Goal: Task Accomplishment & Management: Complete application form

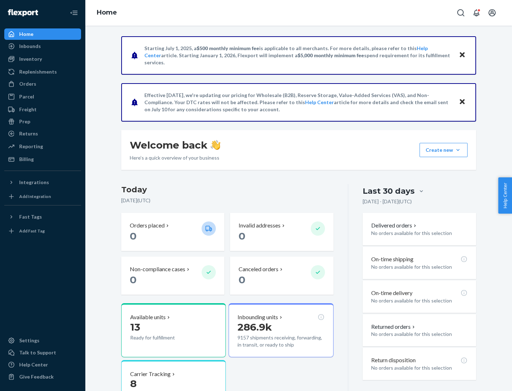
click at [458, 150] on button "Create new Create new inbound Create new order Create new product" at bounding box center [444, 150] width 48 height 14
click at [43, 46] on div "Inbounds" at bounding box center [42, 46] width 75 height 10
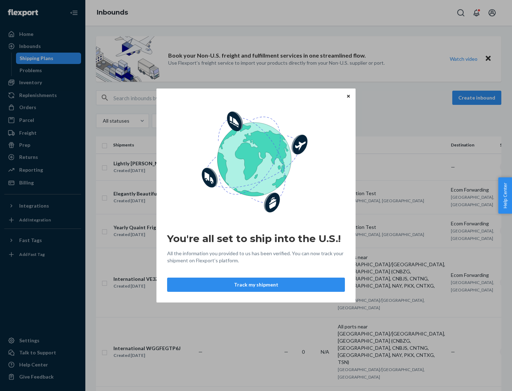
click at [256, 285] on button "Track my shipment" at bounding box center [256, 285] width 178 height 14
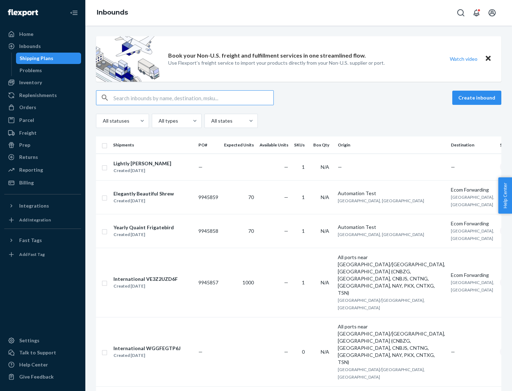
click at [478, 98] on button "Create inbound" at bounding box center [476, 98] width 49 height 14
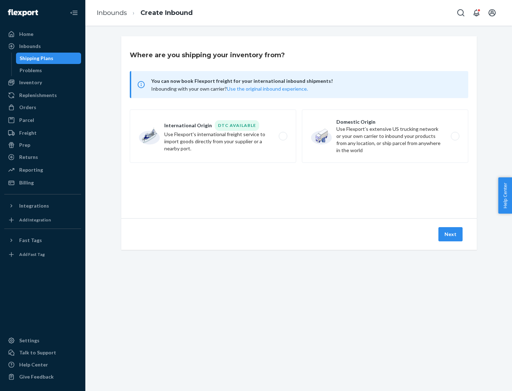
click at [213, 136] on label "International Origin DTC Available Use Flexport's international freight service…" at bounding box center [213, 136] width 166 height 53
click at [283, 136] on input "International Origin DTC Available Use Flexport's international freight service…" at bounding box center [285, 136] width 5 height 5
radio input "true"
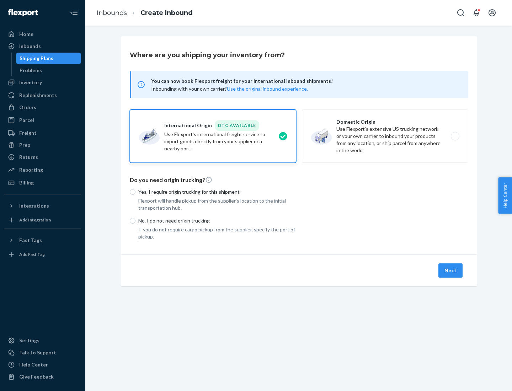
click at [217, 221] on p "No, I do not need origin trucking" at bounding box center [217, 220] width 158 height 7
click at [136, 221] on input "No, I do not need origin trucking" at bounding box center [133, 221] width 6 height 6
radio input "true"
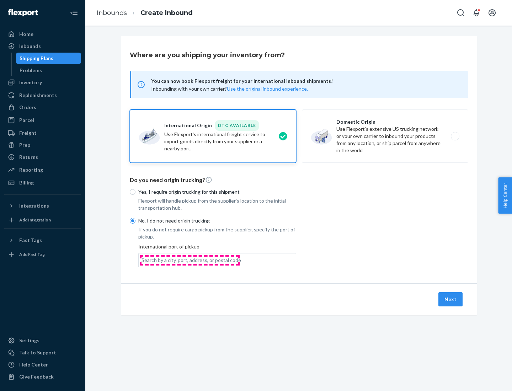
click at [190, 260] on div "Search by a city, port, address, or postal code" at bounding box center [192, 260] width 100 height 7
click at [142, 260] on input "Search by a city, port, address, or postal code" at bounding box center [142, 260] width 1 height 7
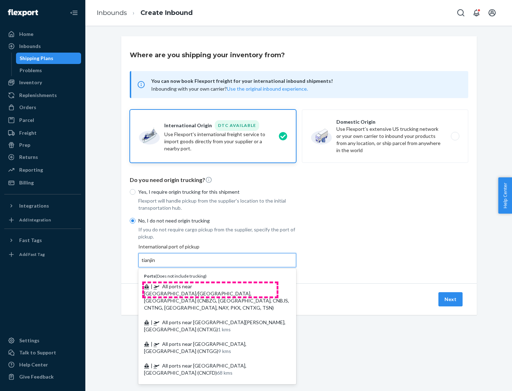
click at [210, 286] on span "| All ports near [GEOGRAPHIC_DATA]/[GEOGRAPHIC_DATA], [GEOGRAPHIC_DATA] (CNBZG,…" at bounding box center [216, 296] width 145 height 27
click at [156, 264] on input "tianjin" at bounding box center [149, 260] width 15 height 7
type input "All ports near [GEOGRAPHIC_DATA]/[GEOGRAPHIC_DATA], [GEOGRAPHIC_DATA] (CNBZG, […"
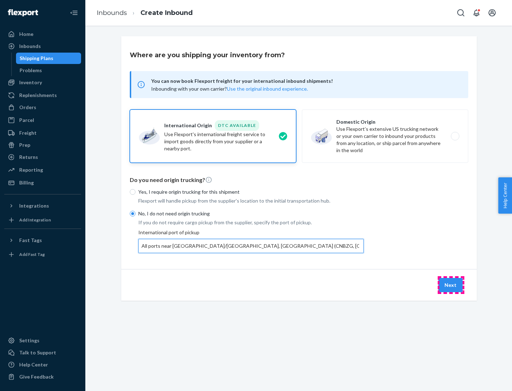
click at [451, 285] on button "Next" at bounding box center [451, 285] width 24 height 14
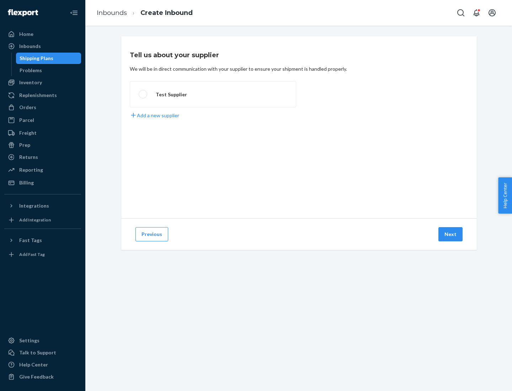
click at [213, 94] on label "Test Supplier" at bounding box center [213, 94] width 166 height 26
click at [143, 94] on input "Test Supplier" at bounding box center [141, 94] width 5 height 5
radio input "true"
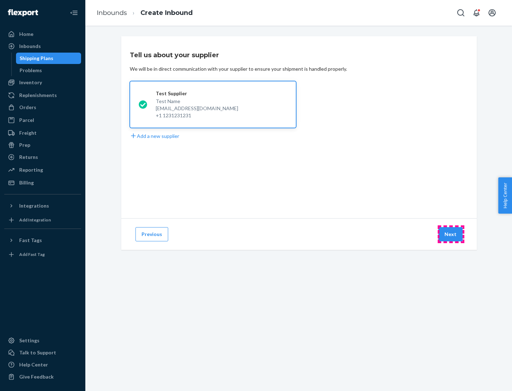
click at [451, 234] on button "Next" at bounding box center [451, 234] width 24 height 14
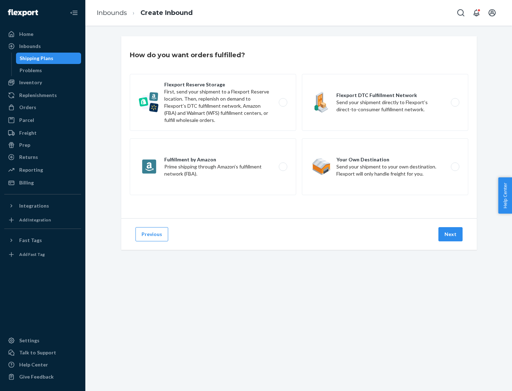
click at [213, 102] on label "Flexport Reserve Storage First, send your shipment to a Flexport Reserve locati…" at bounding box center [213, 102] width 166 height 57
click at [283, 102] on input "Flexport Reserve Storage First, send your shipment to a Flexport Reserve locati…" at bounding box center [285, 102] width 5 height 5
radio input "true"
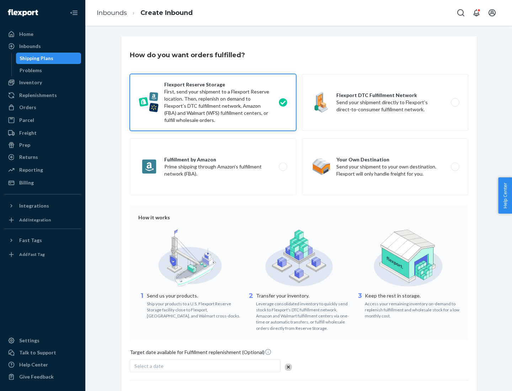
scroll to position [58, 0]
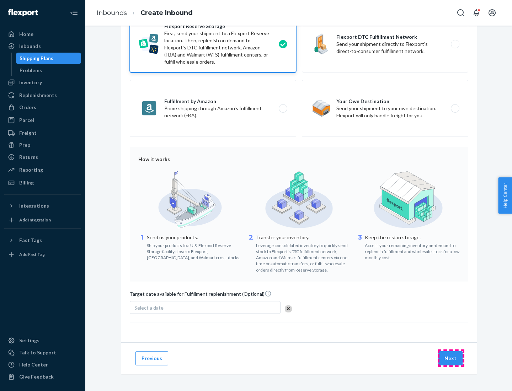
click at [451, 358] on button "Next" at bounding box center [451, 358] width 24 height 14
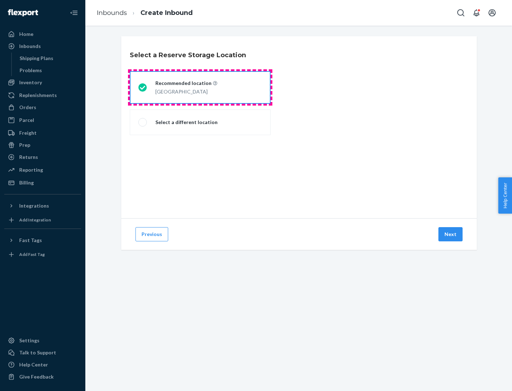
click at [200, 87] on div "[GEOGRAPHIC_DATA]" at bounding box center [186, 91] width 62 height 9
click at [143, 87] on input "Recommended location [GEOGRAPHIC_DATA]" at bounding box center [140, 87] width 5 height 5
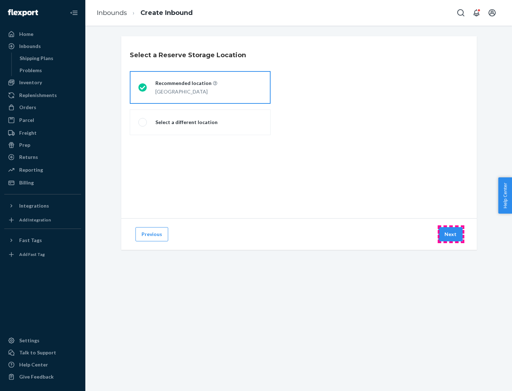
click at [451, 234] on button "Next" at bounding box center [451, 234] width 24 height 14
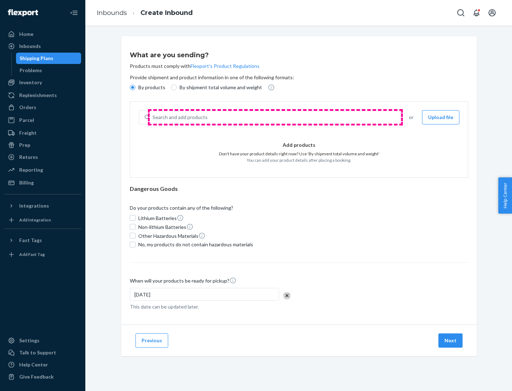
click at [275, 117] on div "Search and add products" at bounding box center [275, 117] width 250 height 13
click at [153, 117] on input "Search and add products" at bounding box center [153, 117] width 1 height 7
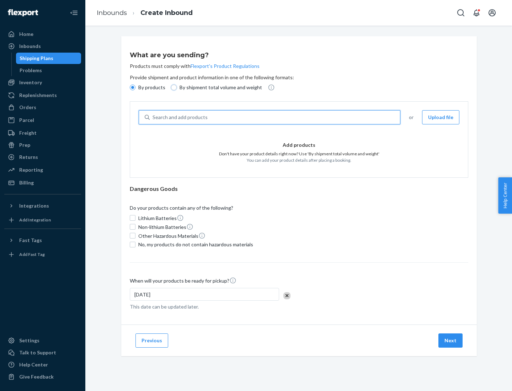
click at [173, 87] on input "By shipment total volume and weight" at bounding box center [174, 88] width 6 height 6
radio input "true"
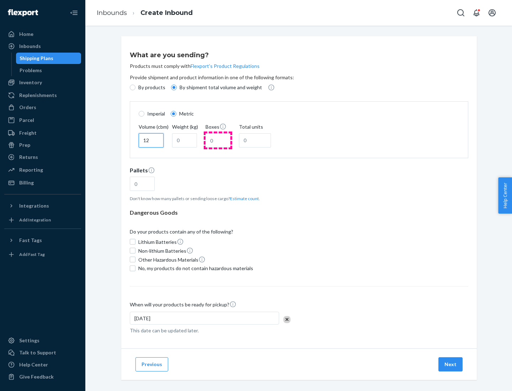
type input "12"
type input "22"
type input "222"
type input "121"
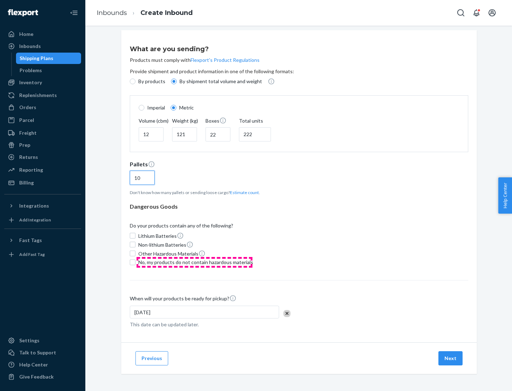
type input "10"
click at [195, 262] on span "No, my products do not contain hazardous materials" at bounding box center [195, 262] width 115 height 7
click at [136, 262] on input "No, my products do not contain hazardous materials" at bounding box center [133, 263] width 6 height 6
checkbox input "true"
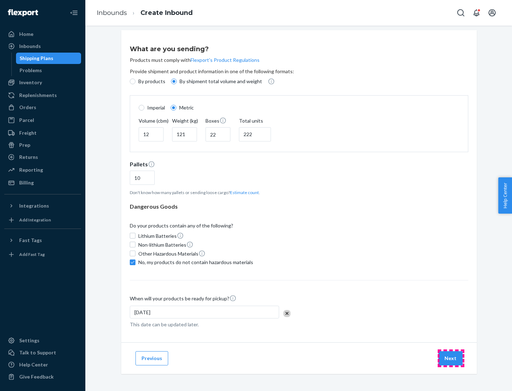
click at [451, 358] on button "Next" at bounding box center [451, 358] width 24 height 14
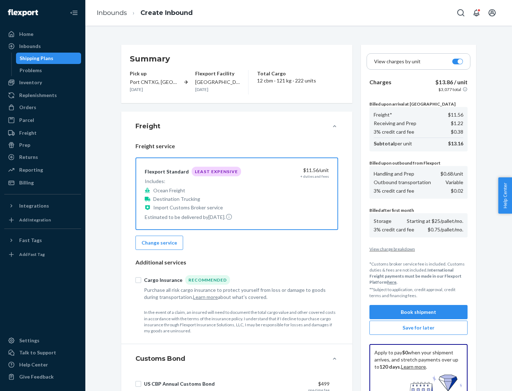
scroll to position [104, 0]
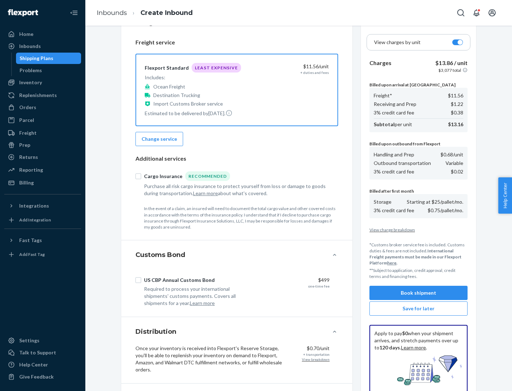
click at [419, 293] on button "Book shipment" at bounding box center [419, 293] width 98 height 14
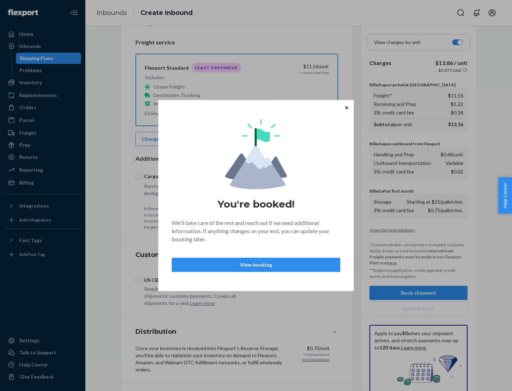
click at [256, 265] on p "View booking" at bounding box center [256, 264] width 156 height 7
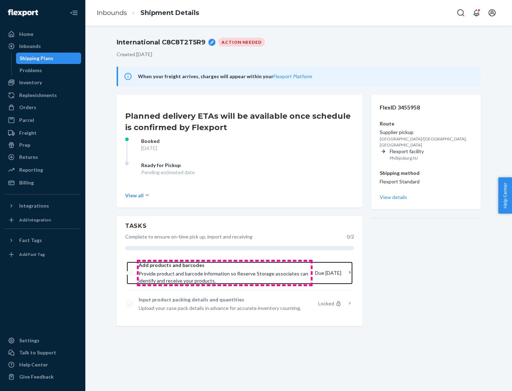
click at [225, 273] on span "Provide product and barcode information so Reserve Storage associates can ident…" at bounding box center [224, 277] width 171 height 14
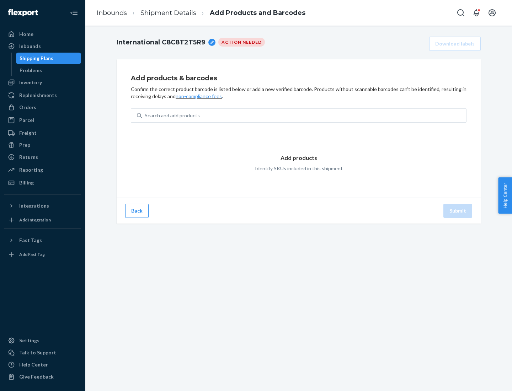
click at [304, 116] on div "Search and add products" at bounding box center [304, 115] width 324 height 13
click at [145, 116] on input "Search and add products" at bounding box center [145, 115] width 1 height 7
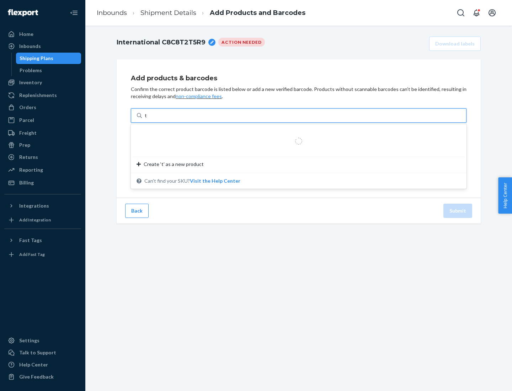
type input "test"
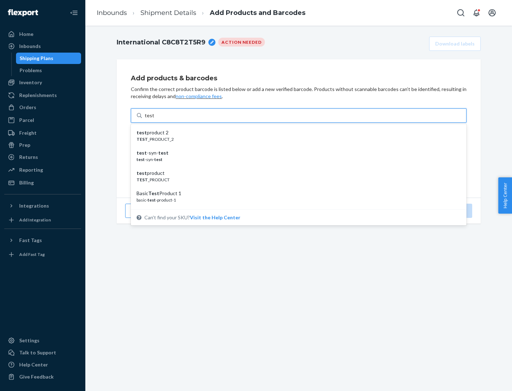
scroll to position [27, 0]
click at [296, 167] on div "Basic Test Product 1" at bounding box center [296, 166] width 319 height 7
click at [154, 119] on input "test" at bounding box center [149, 115] width 9 height 7
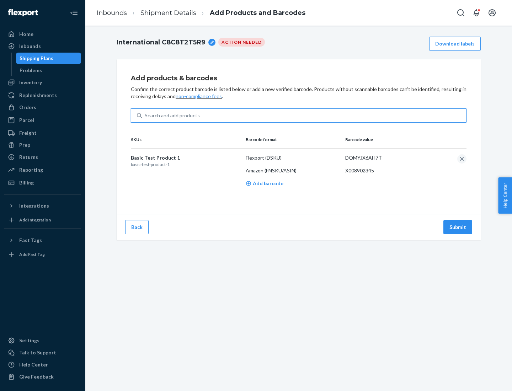
click at [458, 227] on button "Submit" at bounding box center [458, 227] width 29 height 14
